Goal: Task Accomplishment & Management: Use online tool/utility

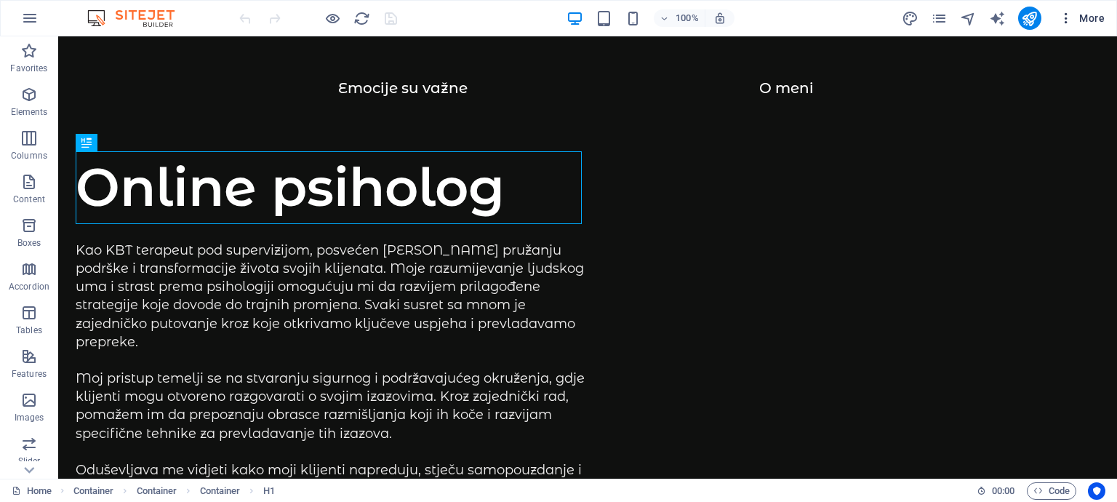
click at [1084, 11] on span "More" at bounding box center [1082, 18] width 46 height 15
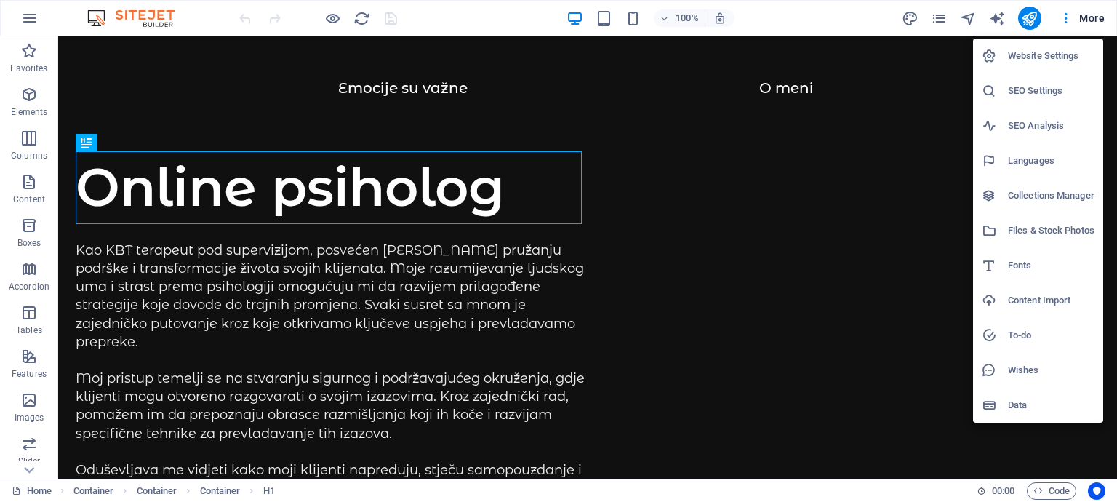
click at [1017, 55] on h6 "Website Settings" at bounding box center [1051, 55] width 87 height 17
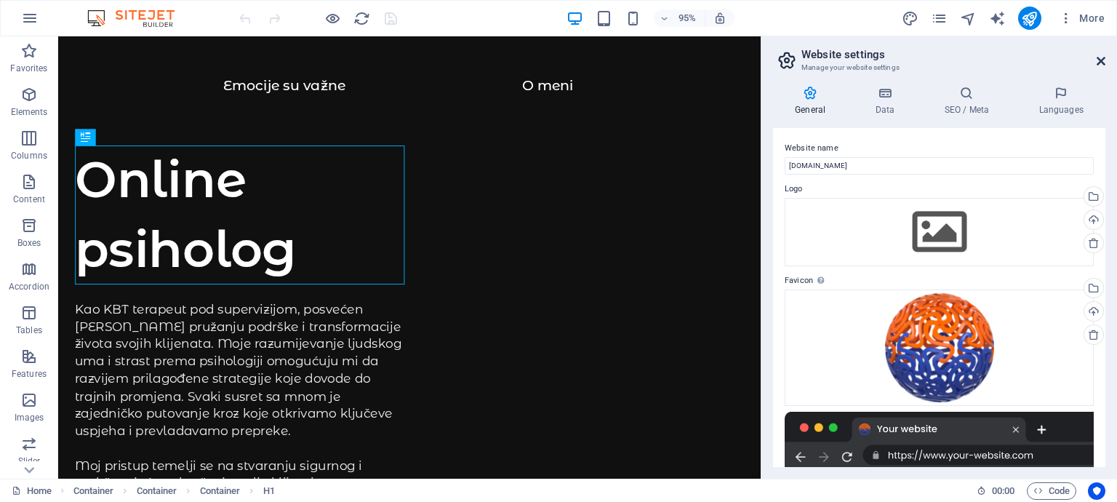
click at [1104, 62] on icon at bounding box center [1101, 61] width 9 height 12
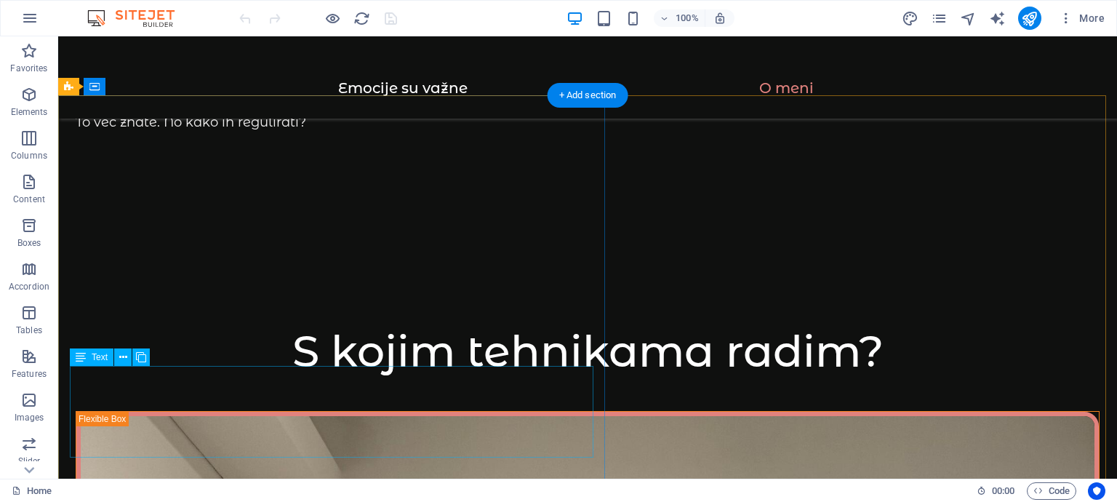
scroll to position [1952, 0]
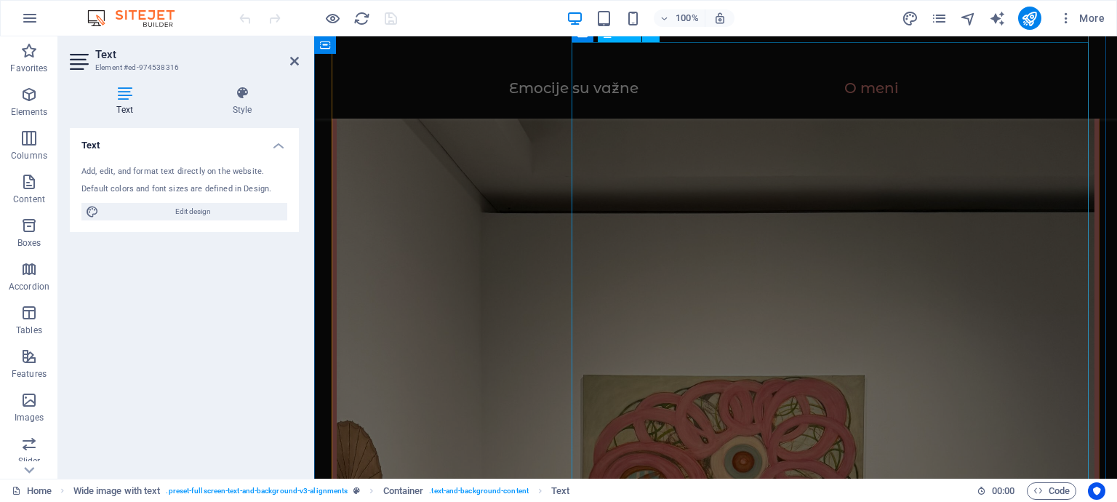
scroll to position [2099, 0]
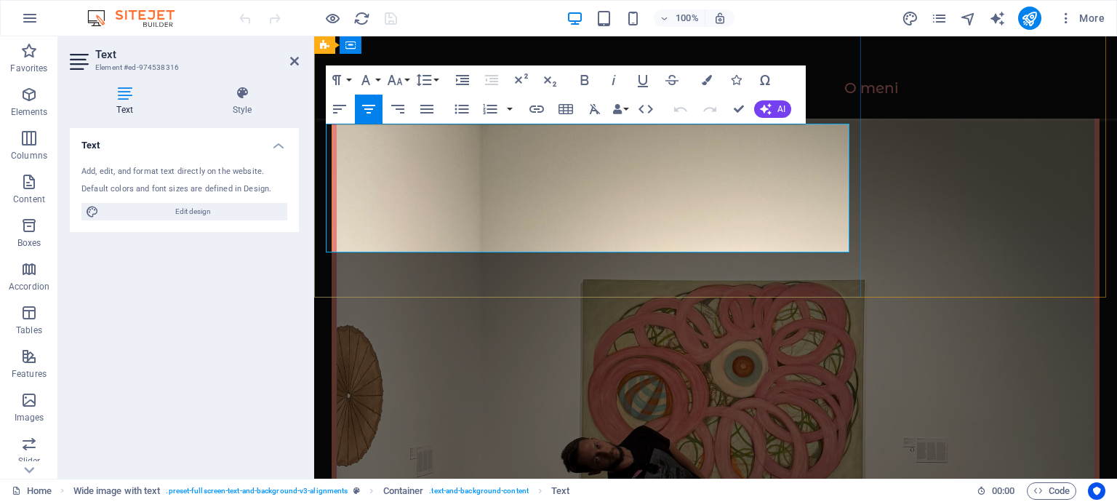
scroll to position [2072, 0]
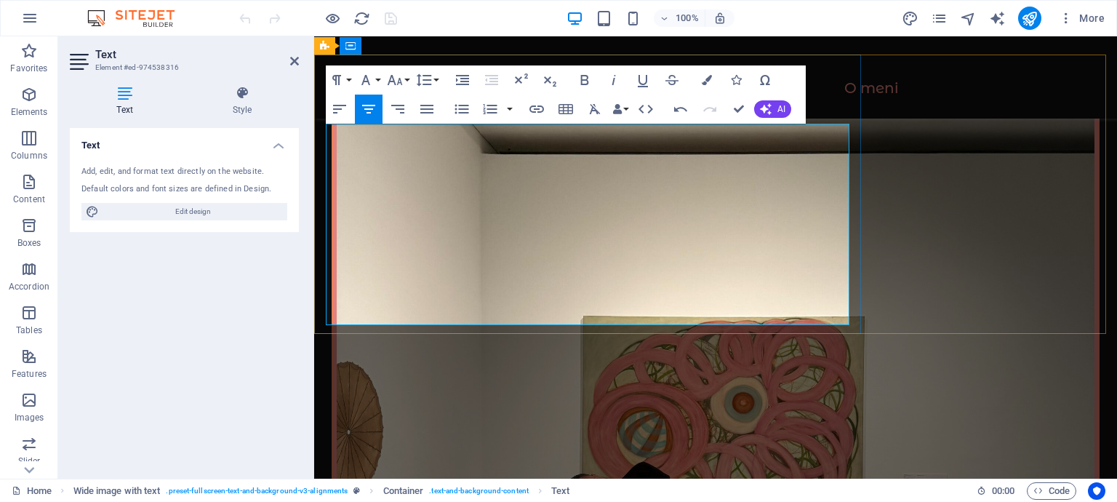
scroll to position [2036, 0]
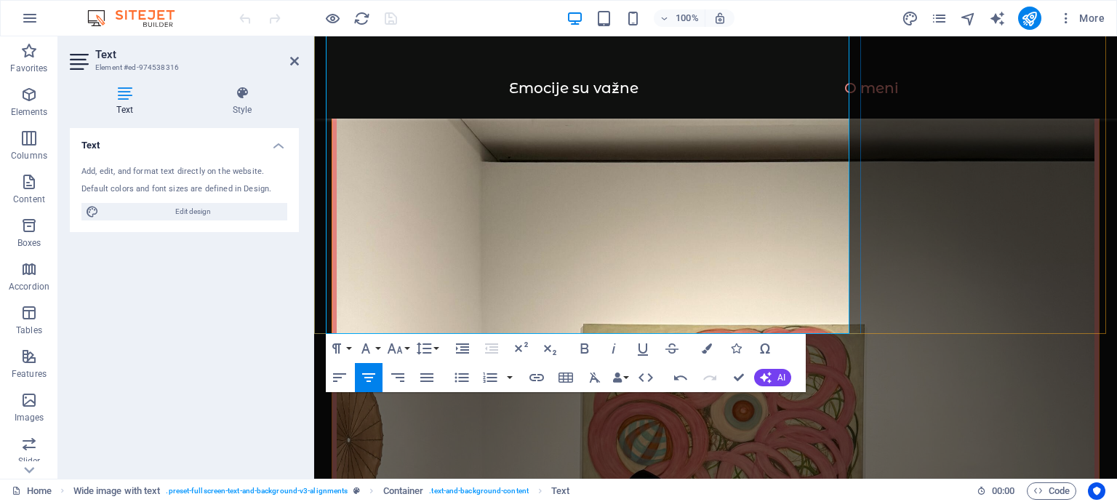
scroll to position [2278, 0]
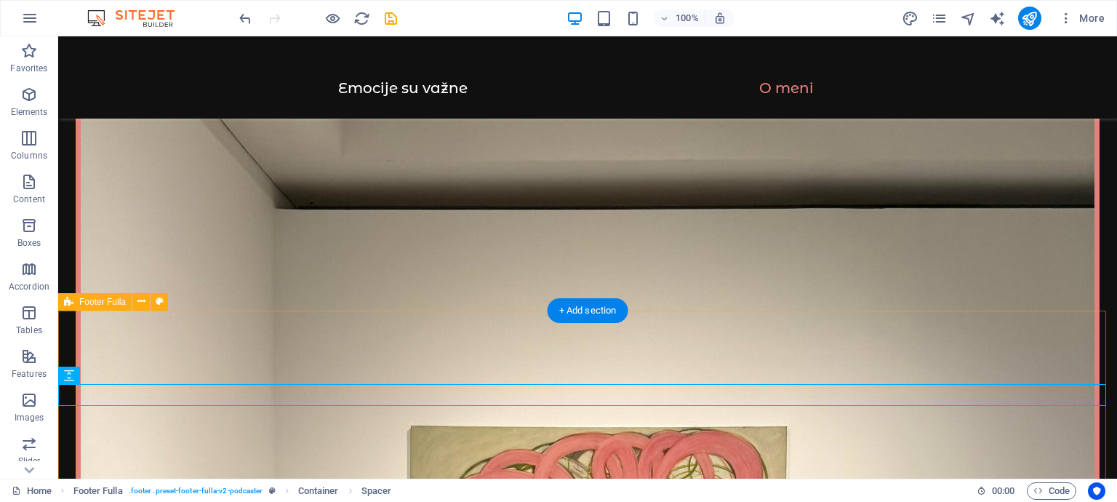
scroll to position [1824, 0]
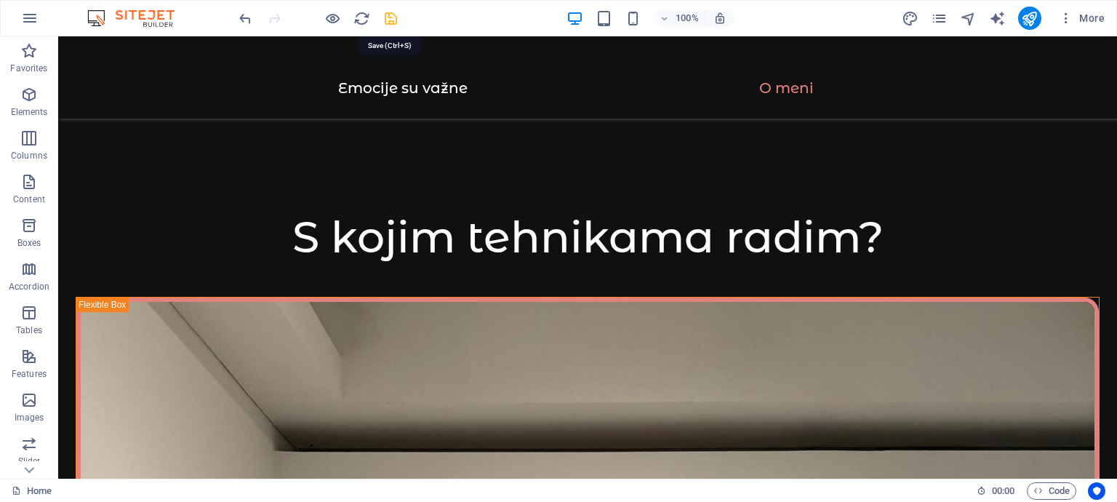
click at [393, 14] on icon "save" at bounding box center [391, 18] width 17 height 17
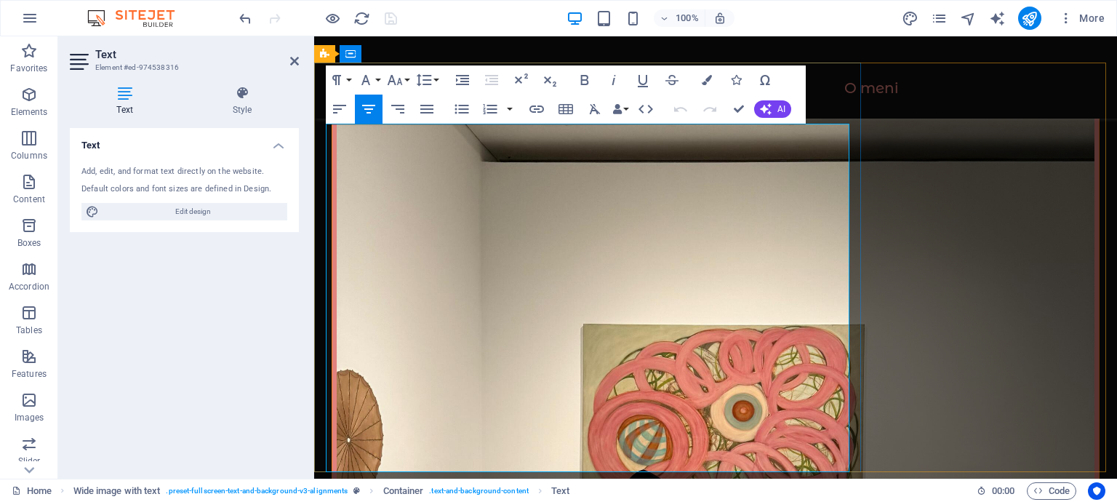
click at [1002, 65] on div "Menu Emocije su važne O meni" at bounding box center [715, 77] width 803 height 82
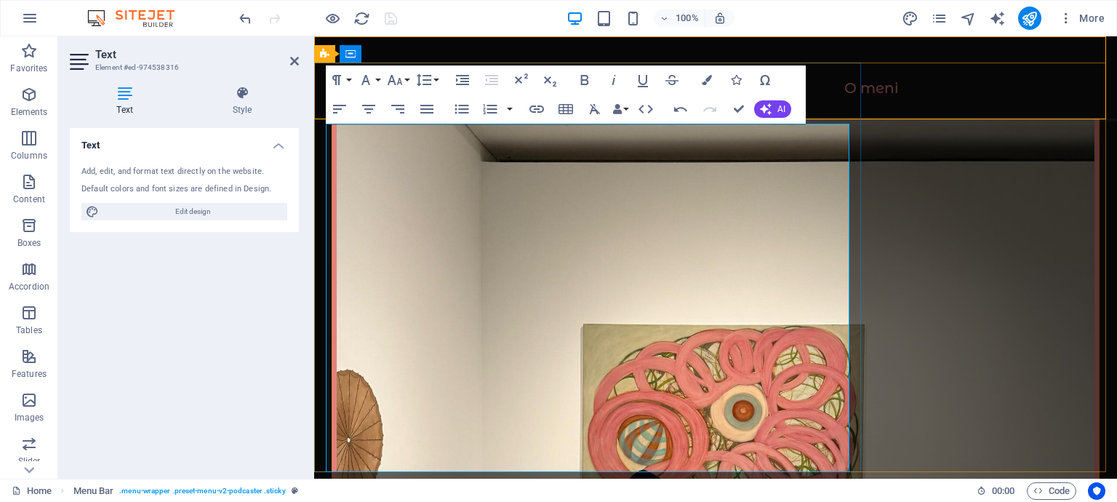
scroll to position [1853, 0]
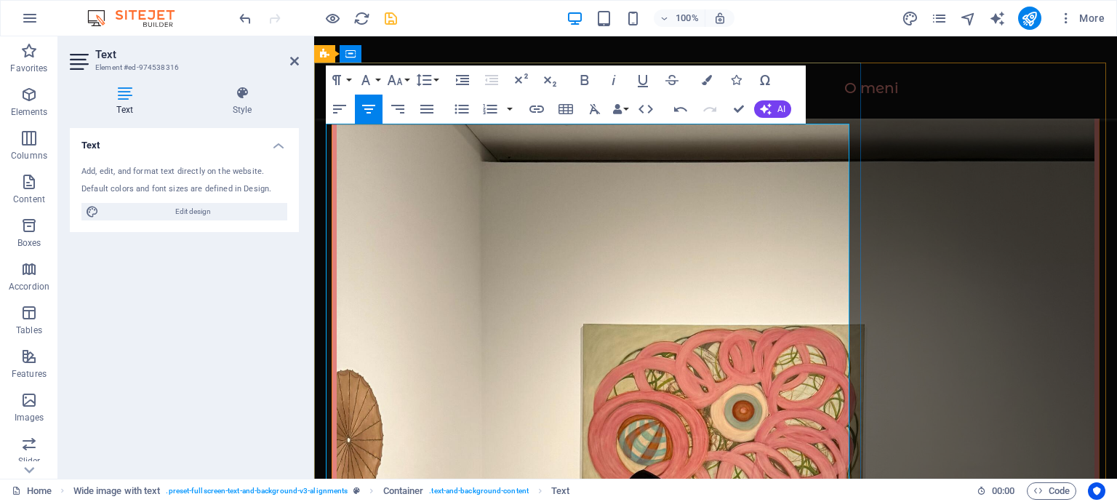
drag, startPoint x: 595, startPoint y: 391, endPoint x: 606, endPoint y: 389, distance: 11.0
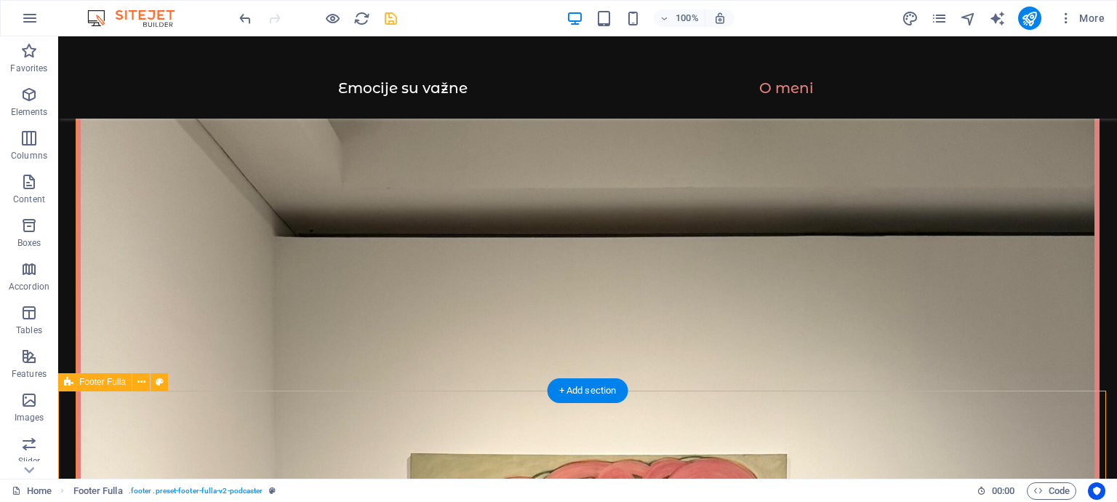
scroll to position [1796, 0]
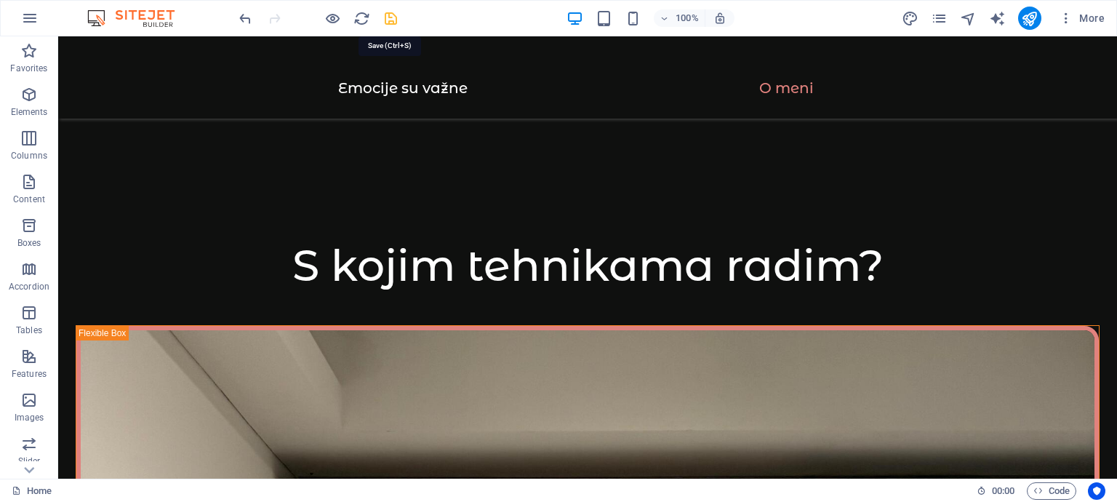
click at [384, 22] on icon "save" at bounding box center [391, 18] width 17 height 17
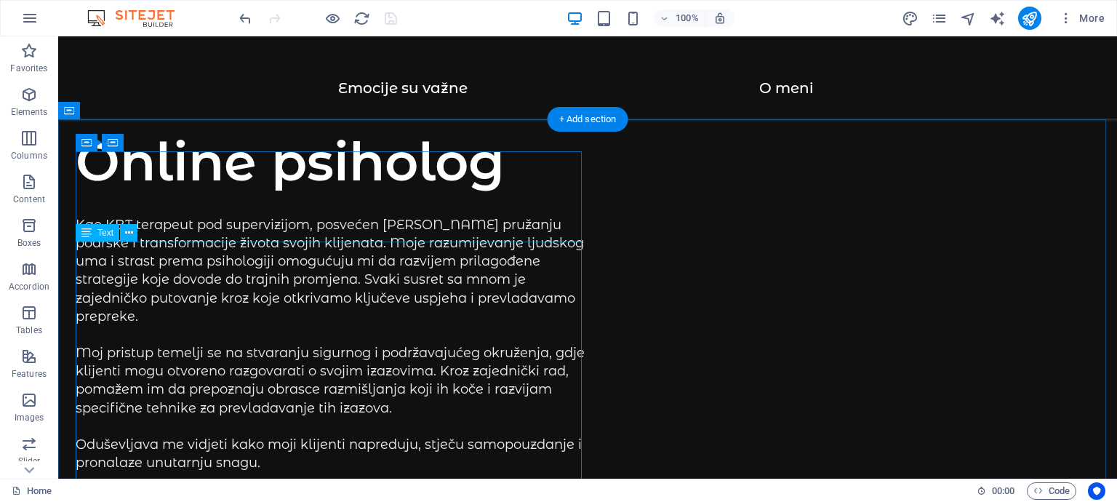
scroll to position [0, 0]
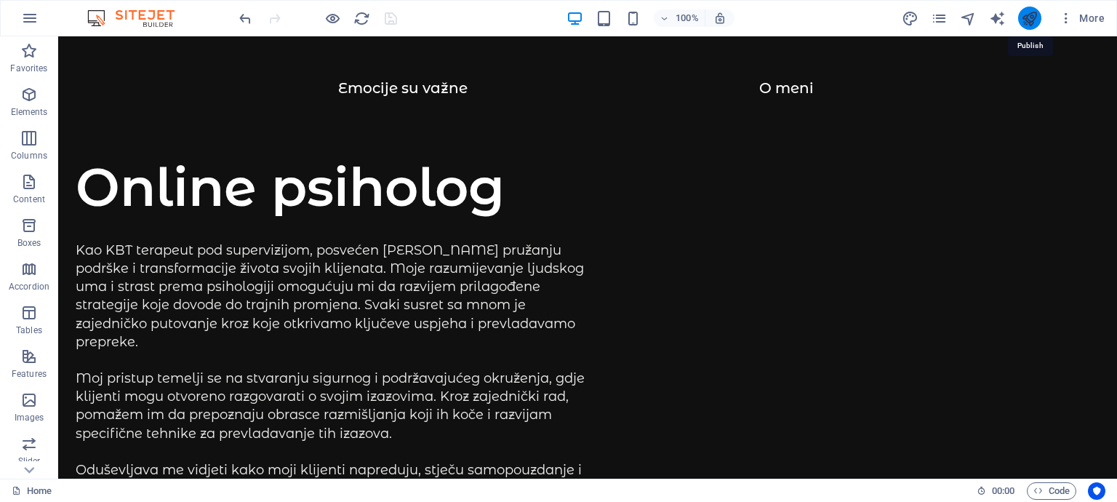
click at [1030, 19] on icon "publish" at bounding box center [1029, 18] width 17 height 17
